Goal: Check status: Check status

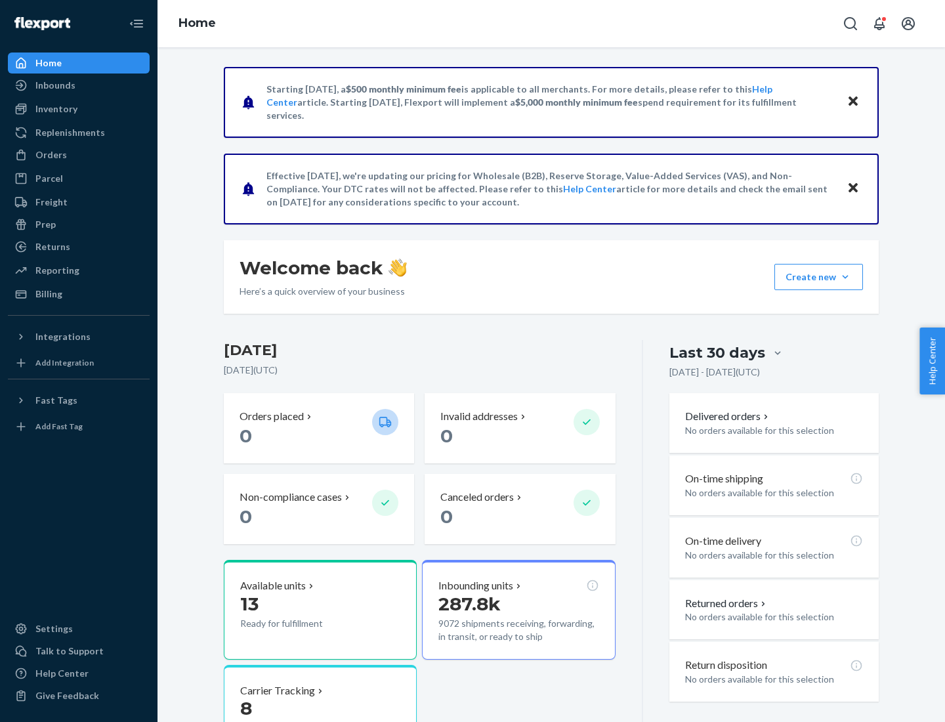
click at [845, 277] on button "Create new Create new inbound Create new order Create new product" at bounding box center [818, 277] width 89 height 26
click at [54, 85] on div "Inbounds" at bounding box center [55, 85] width 40 height 13
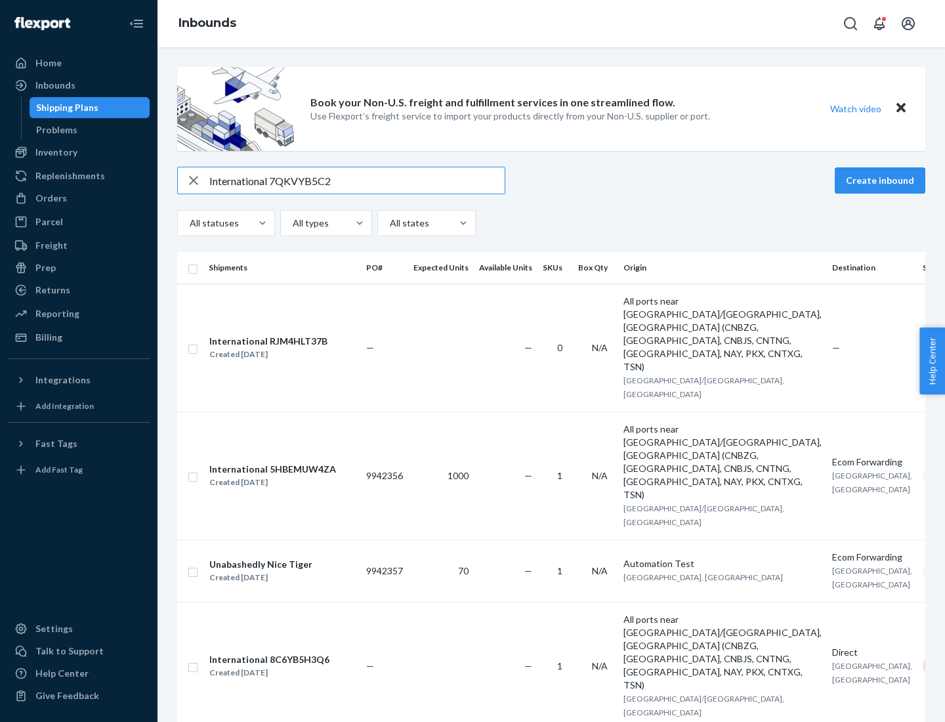
type input "International 7QKVYB5C29"
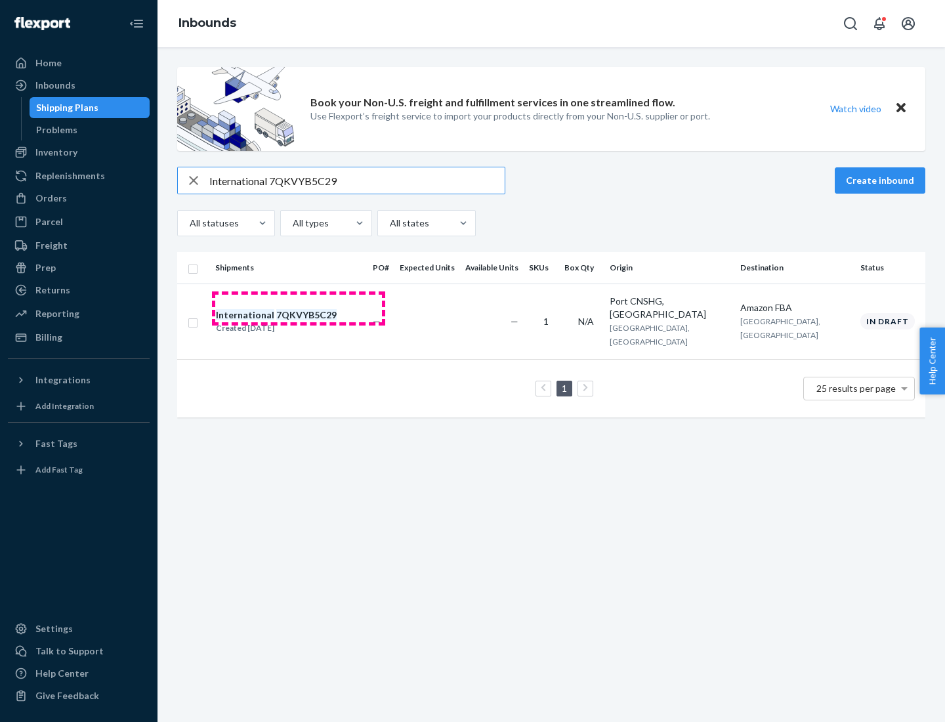
click at [299, 322] on div "Created [DATE]" at bounding box center [276, 328] width 121 height 13
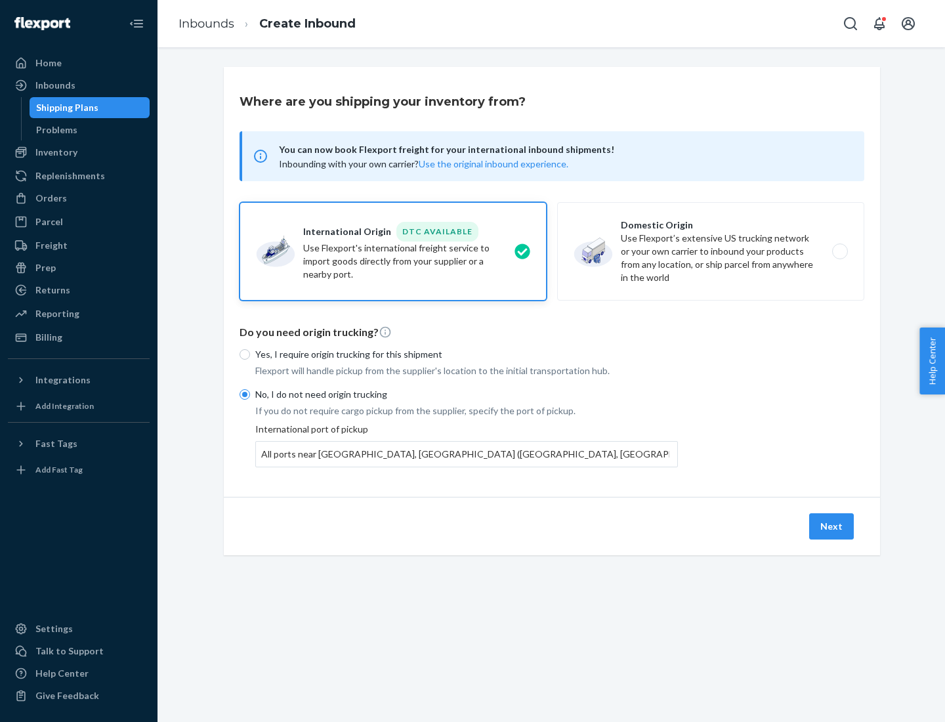
click at [832, 526] on button "Next" at bounding box center [831, 526] width 45 height 26
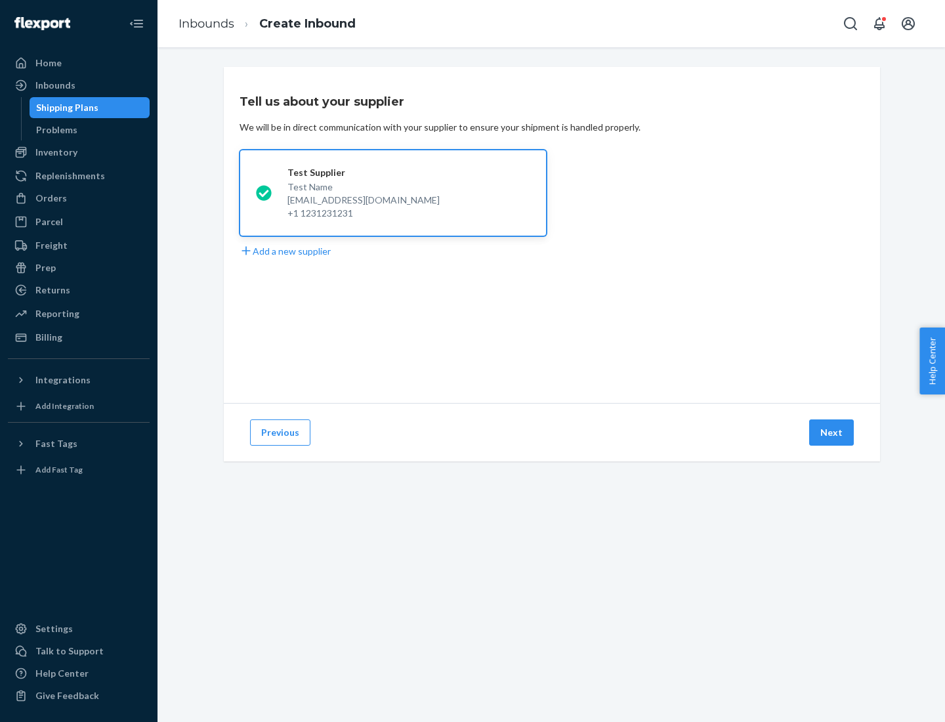
click at [832, 432] on button "Next" at bounding box center [831, 432] width 45 height 26
